Goal: Information Seeking & Learning: Learn about a topic

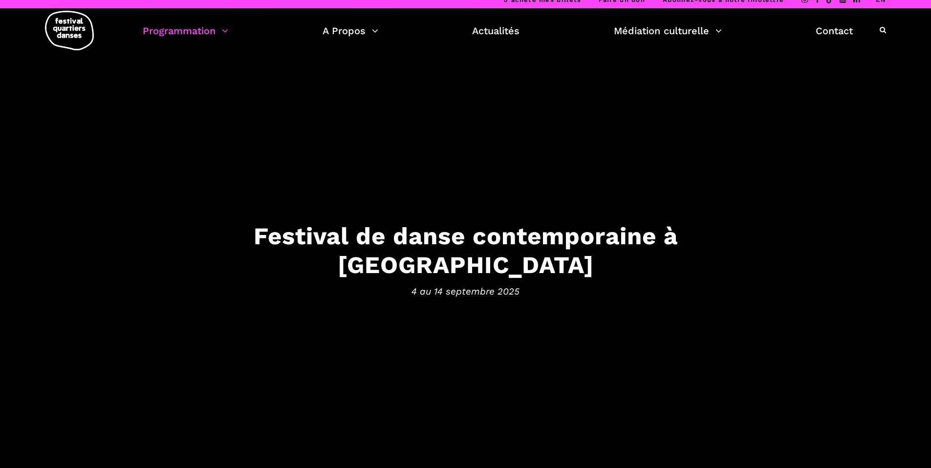
scroll to position [9, 0]
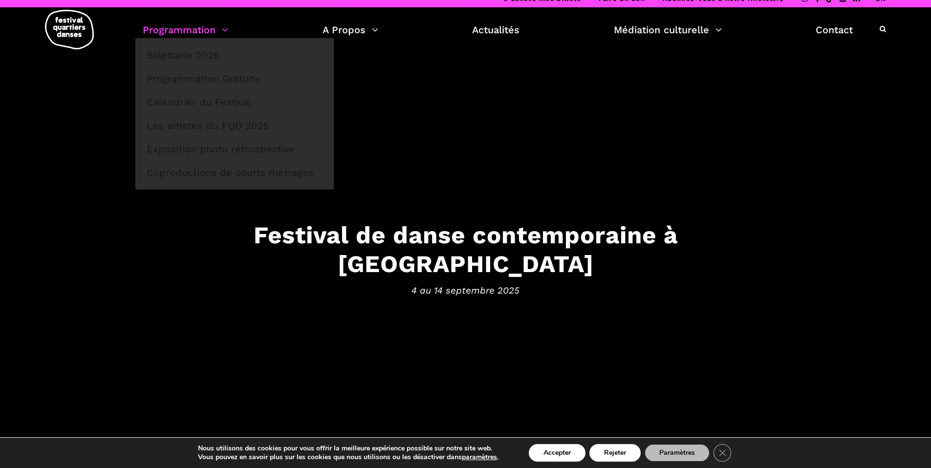
click at [173, 29] on link "Programmation" at bounding box center [185, 29] width 85 height 17
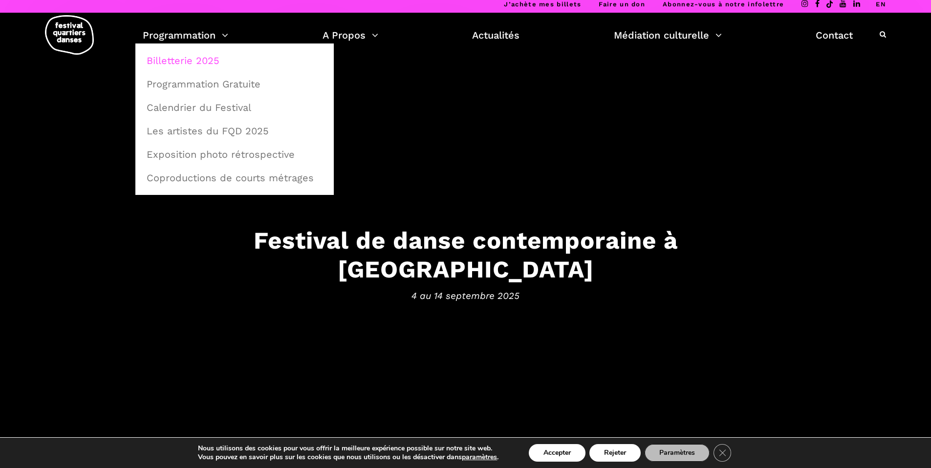
scroll to position [0, 0]
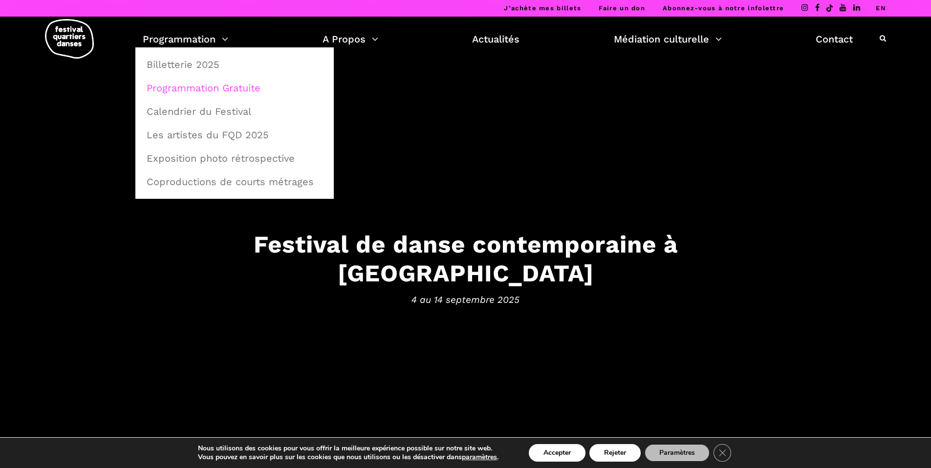
click at [212, 85] on link "Programmation Gratuite" at bounding box center [235, 88] width 188 height 22
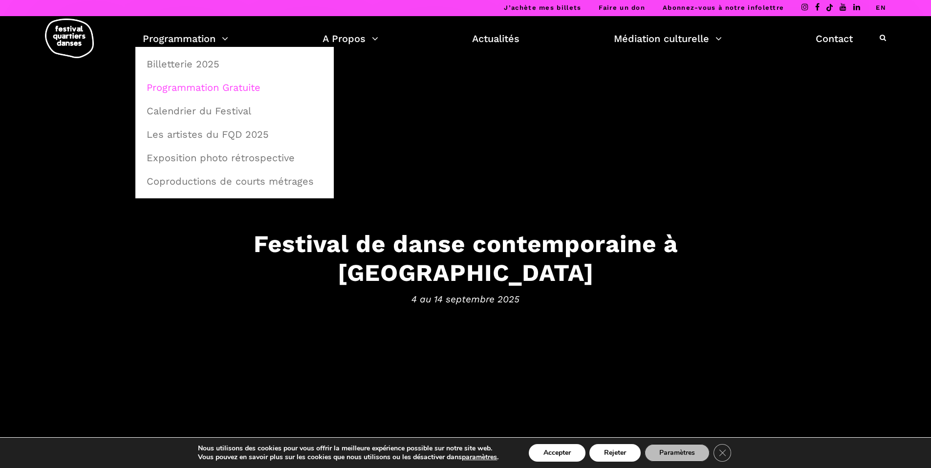
scroll to position [1, 0]
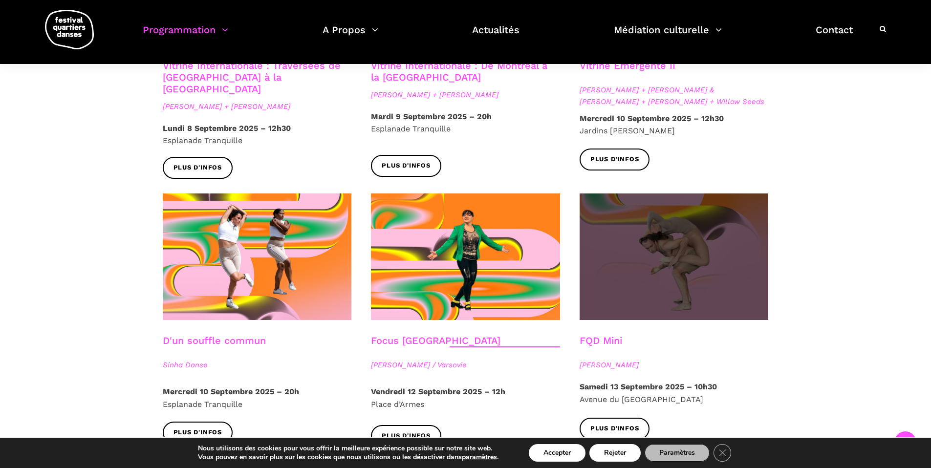
scroll to position [1006, 0]
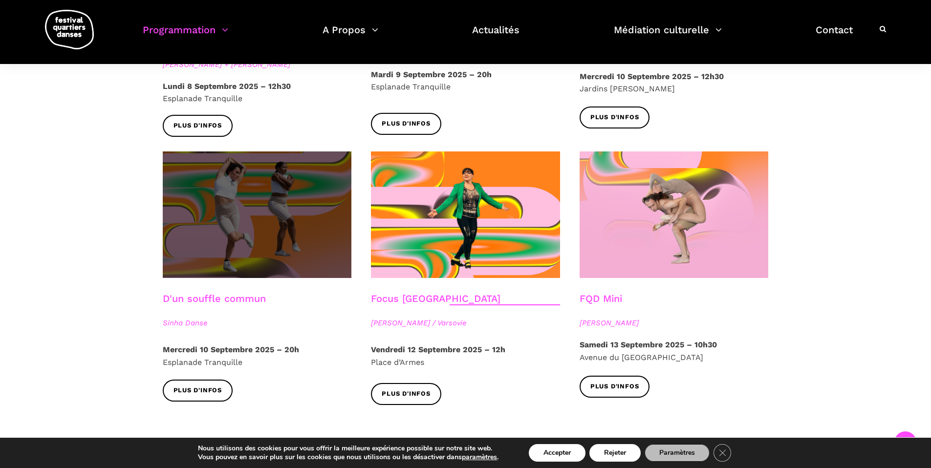
click at [241, 251] on span at bounding box center [257, 214] width 189 height 127
